Goal: Obtain resource: Download file/media

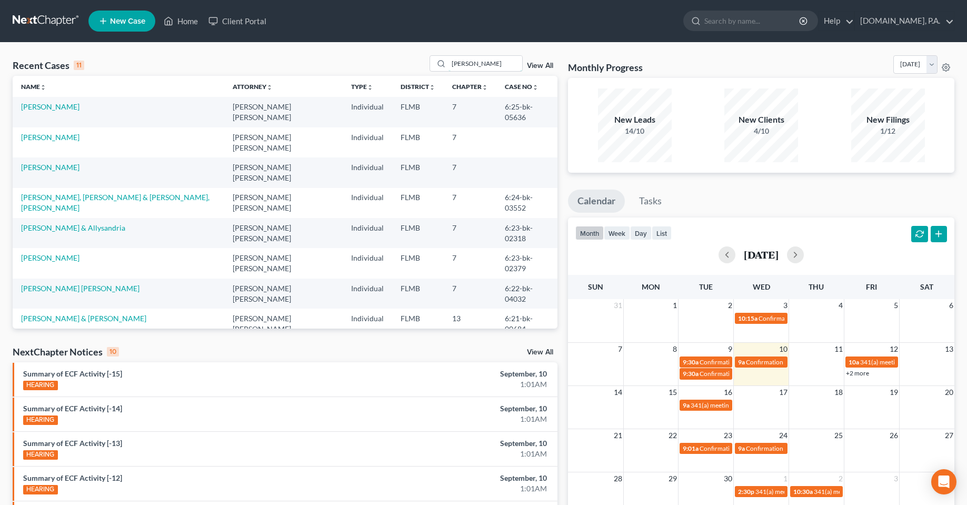
drag, startPoint x: 437, startPoint y: 68, endPoint x: 409, endPoint y: 68, distance: 28.4
click at [410, 68] on div "Recent Cases 11 [PERSON_NAME] View All" at bounding box center [285, 65] width 545 height 21
type input "r"
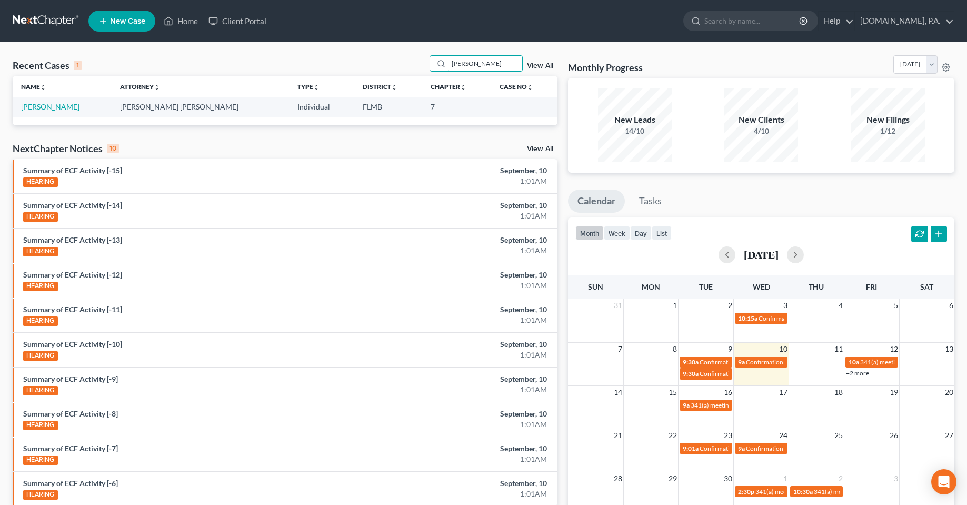
type input "[PERSON_NAME]"
click at [41, 113] on td "[PERSON_NAME]" at bounding box center [62, 106] width 99 height 19
click at [41, 112] on td "[PERSON_NAME]" at bounding box center [62, 106] width 99 height 19
click at [41, 110] on link "[PERSON_NAME]" at bounding box center [50, 106] width 58 height 9
select select "3"
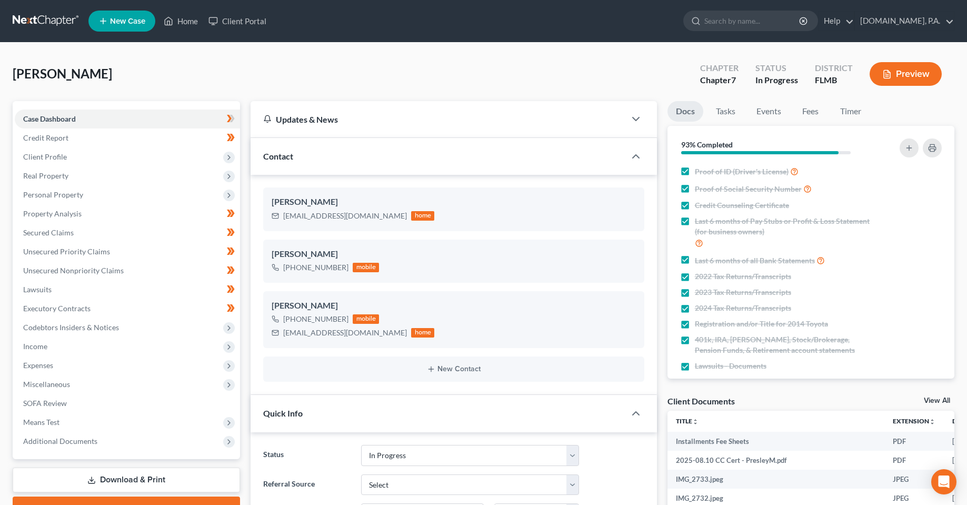
drag, startPoint x: 114, startPoint y: 487, endPoint x: 623, endPoint y: 400, distance: 516.7
click at [114, 486] on link "Download & Print" at bounding box center [127, 480] width 228 height 25
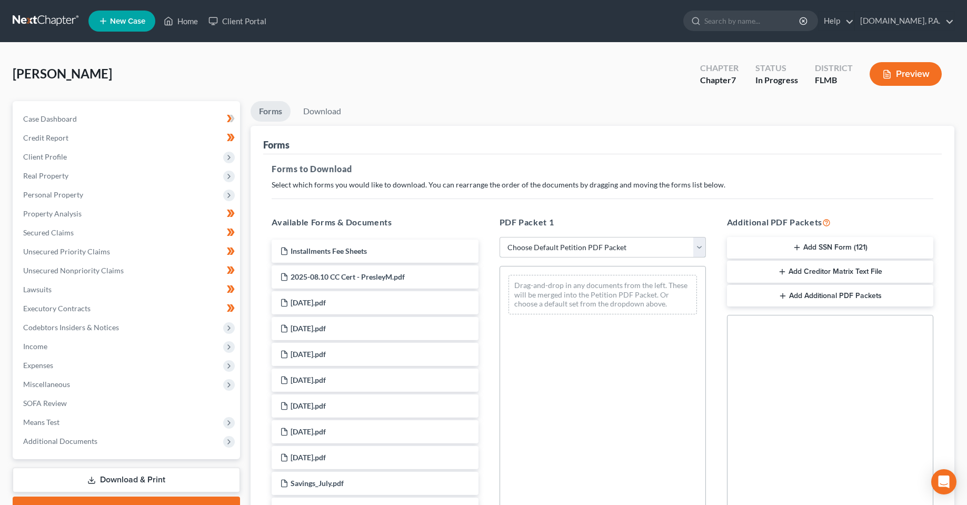
click at [609, 254] on select "Choose Default Petition PDF Packet Complete Bankruptcy Petition (all forms and …" at bounding box center [603, 247] width 206 height 21
select select "5"
click at [500, 237] on select "Choose Default Petition PDF Packet Complete Bankruptcy Petition (all forms and …" at bounding box center [603, 247] width 206 height 21
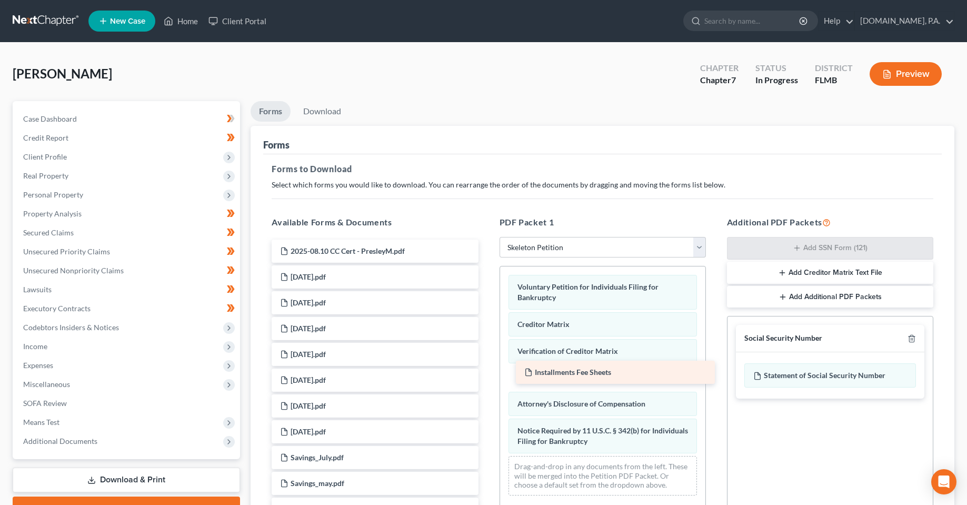
drag, startPoint x: 352, startPoint y: 256, endPoint x: 597, endPoint y: 377, distance: 272.7
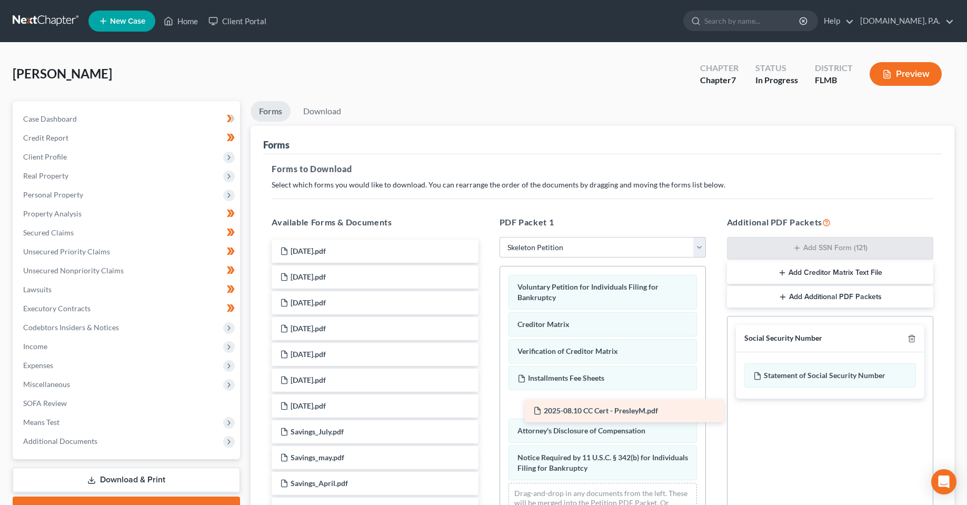
drag, startPoint x: 364, startPoint y: 243, endPoint x: 616, endPoint y: 398, distance: 295.3
drag, startPoint x: 799, startPoint y: 443, endPoint x: 798, endPoint y: 432, distance: 10.6
click at [799, 442] on div "Social Security Number Statement of Social Security Number Creditor Matrix Text…" at bounding box center [830, 436] width 206 height 240
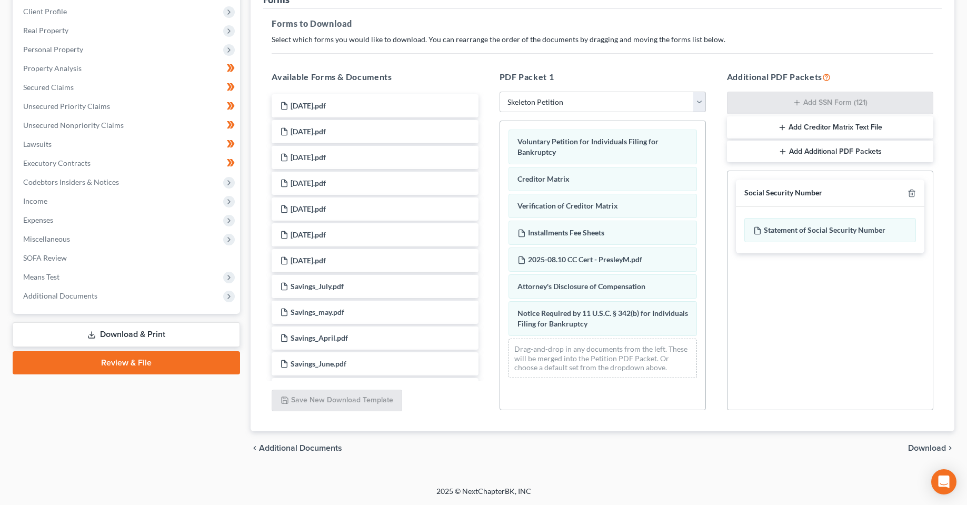
click at [922, 451] on span "Download" at bounding box center [928, 448] width 38 height 8
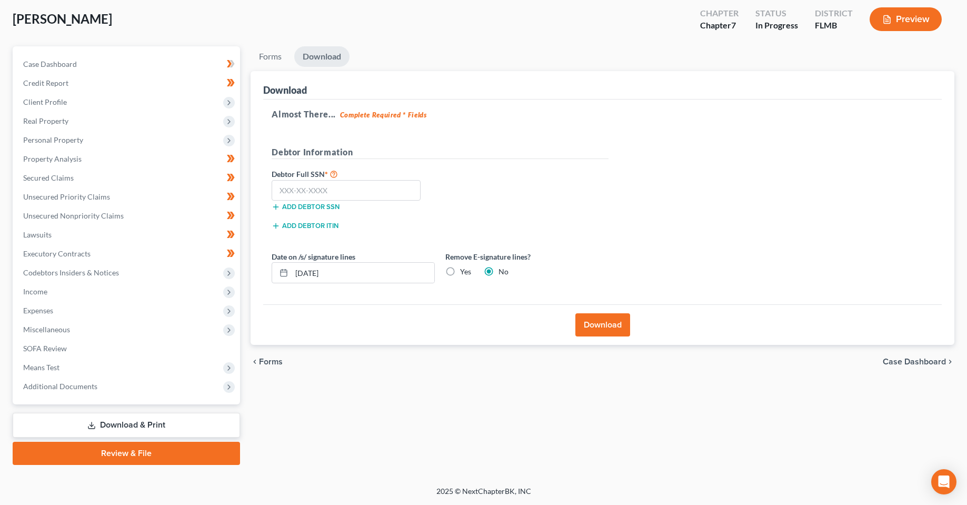
scroll to position [55, 0]
click at [341, 186] on input "text" at bounding box center [346, 190] width 149 height 21
type input "595-75-0294"
click at [314, 273] on input "[DATE]" at bounding box center [363, 273] width 143 height 20
type input "[DATE]"
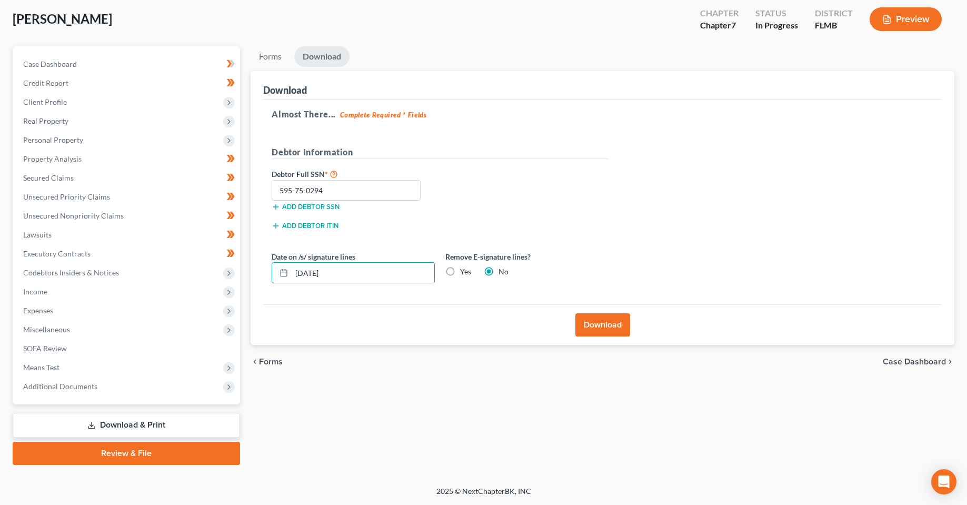
click at [590, 324] on button "Download" at bounding box center [603, 324] width 55 height 23
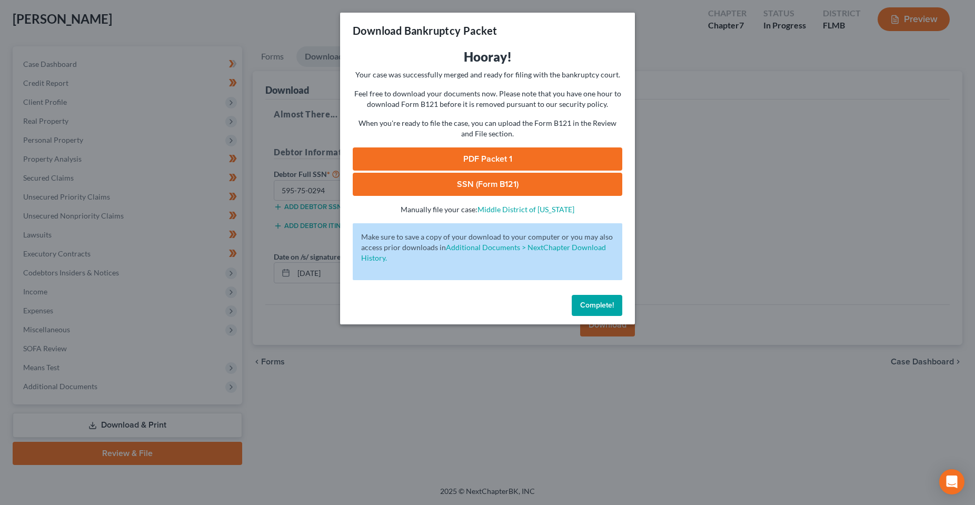
click at [482, 164] on link "PDF Packet 1" at bounding box center [488, 158] width 270 height 23
click at [483, 184] on link "SSN (Form B121)" at bounding box center [488, 184] width 270 height 23
drag, startPoint x: 620, startPoint y: 299, endPoint x: 630, endPoint y: 267, distance: 33.1
click at [618, 299] on button "Complete!" at bounding box center [597, 305] width 51 height 21
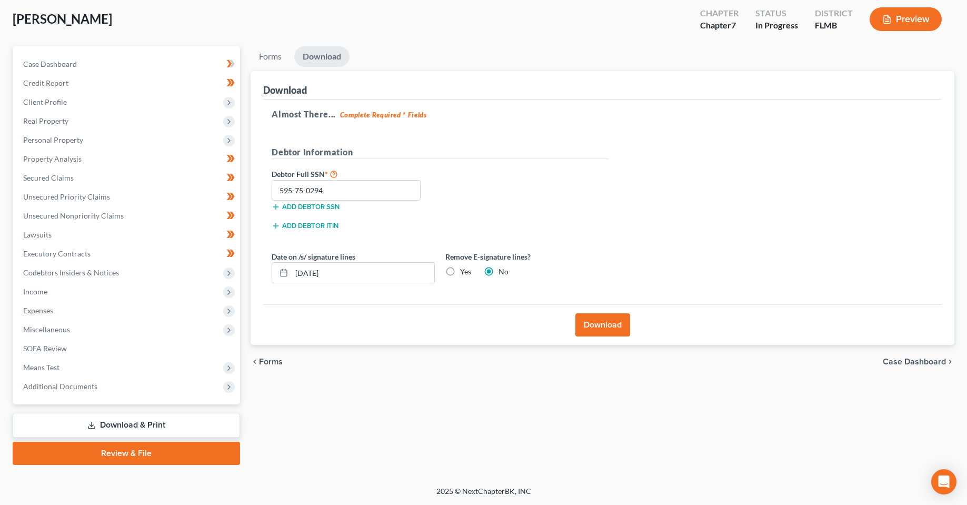
click at [408, 402] on div "Forms Download Forms Forms to Download Select which forms you would like to dow…" at bounding box center [602, 255] width 715 height 419
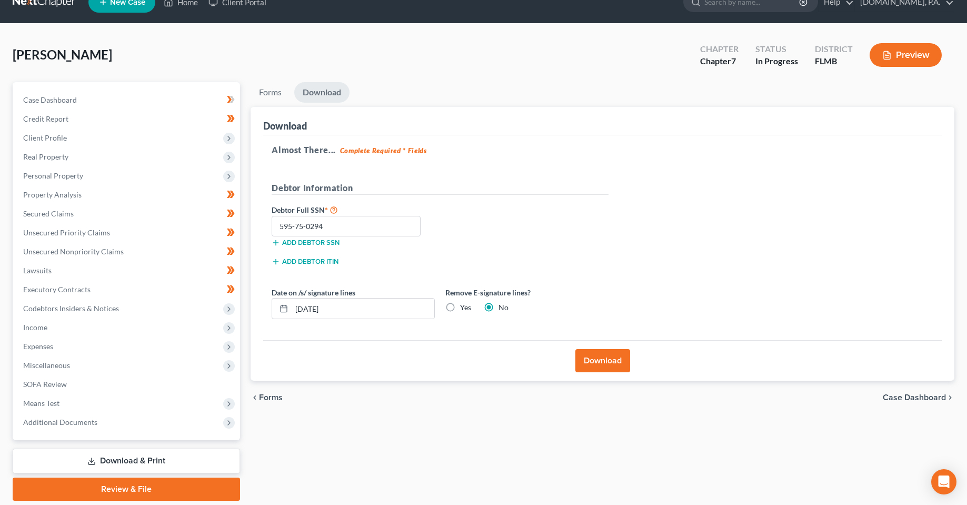
scroll to position [0, 0]
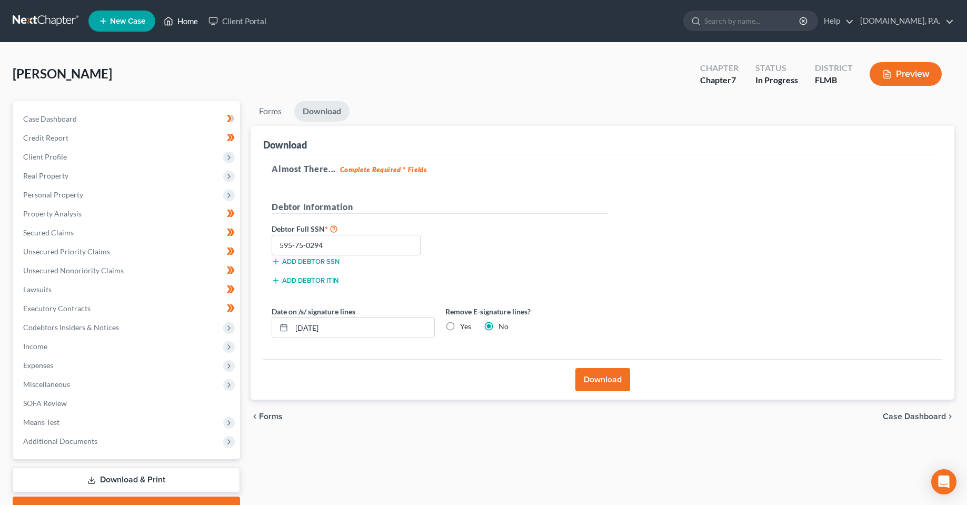
click at [183, 16] on link "Home" at bounding box center [181, 21] width 45 height 19
